Goal: Task Accomplishment & Management: Manage account settings

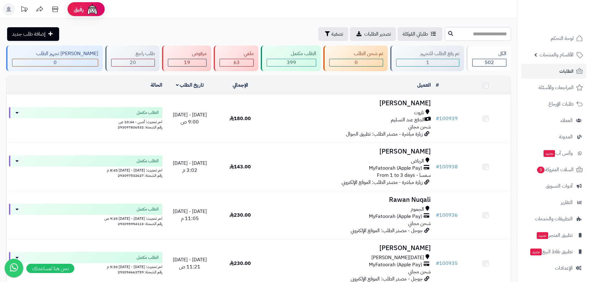
click at [562, 69] on span "الطلبات" at bounding box center [566, 71] width 14 height 9
drag, startPoint x: 149, startPoint y: 11, endPoint x: 168, endPoint y: 7, distance: 20.2
click at [149, 11] on header "رفيق ! الطلبات معالجة مكتمل إرجاع المنتجات العملاء المتواجدون الان 690 عملاء من…" at bounding box center [295, 9] width 590 height 19
click at [559, 70] on link "الطلبات" at bounding box center [553, 71] width 65 height 15
